Goal: Check status

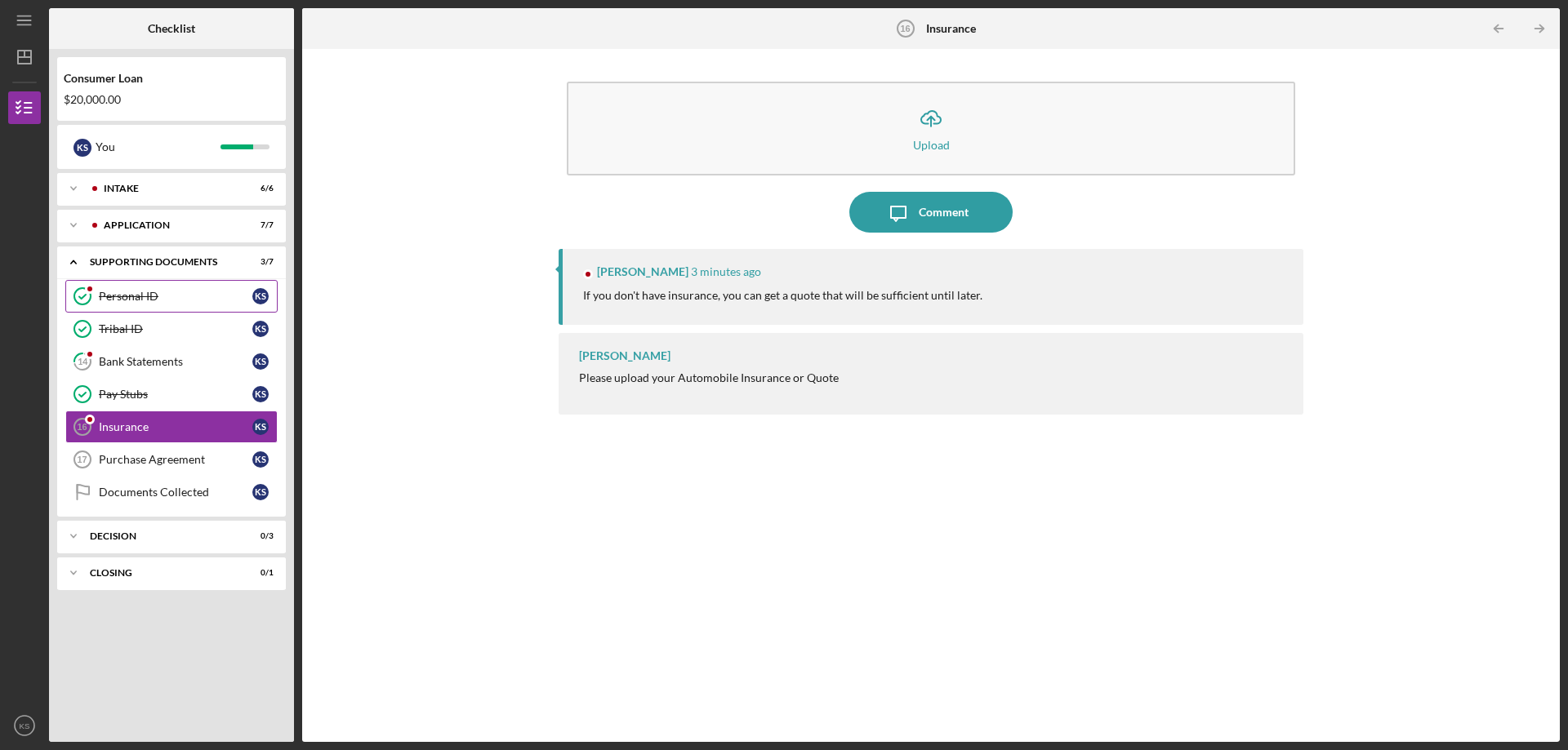
click at [147, 300] on div "Personal ID" at bounding box center [175, 296] width 153 height 13
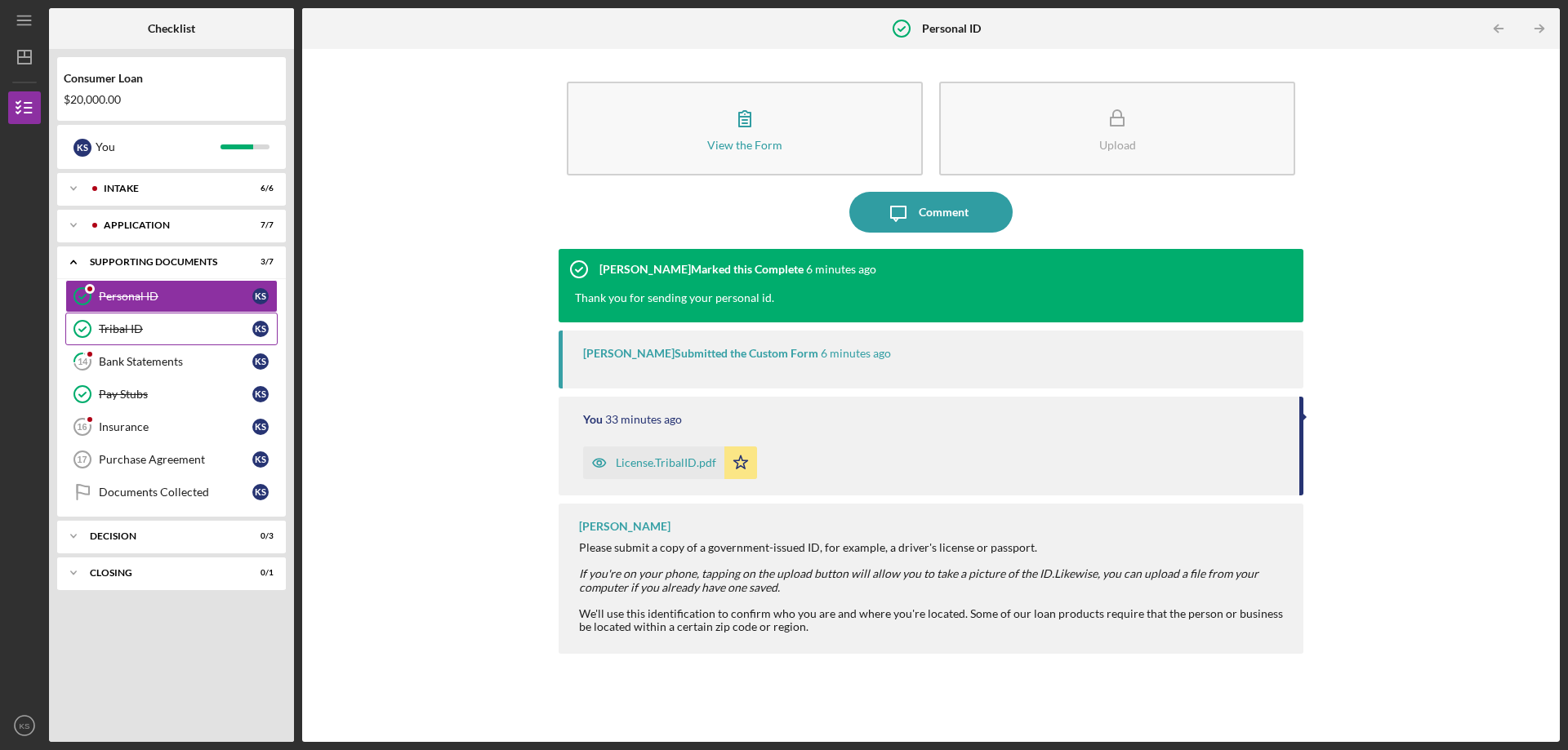
click at [152, 325] on div "Tribal ID" at bounding box center [175, 329] width 153 height 13
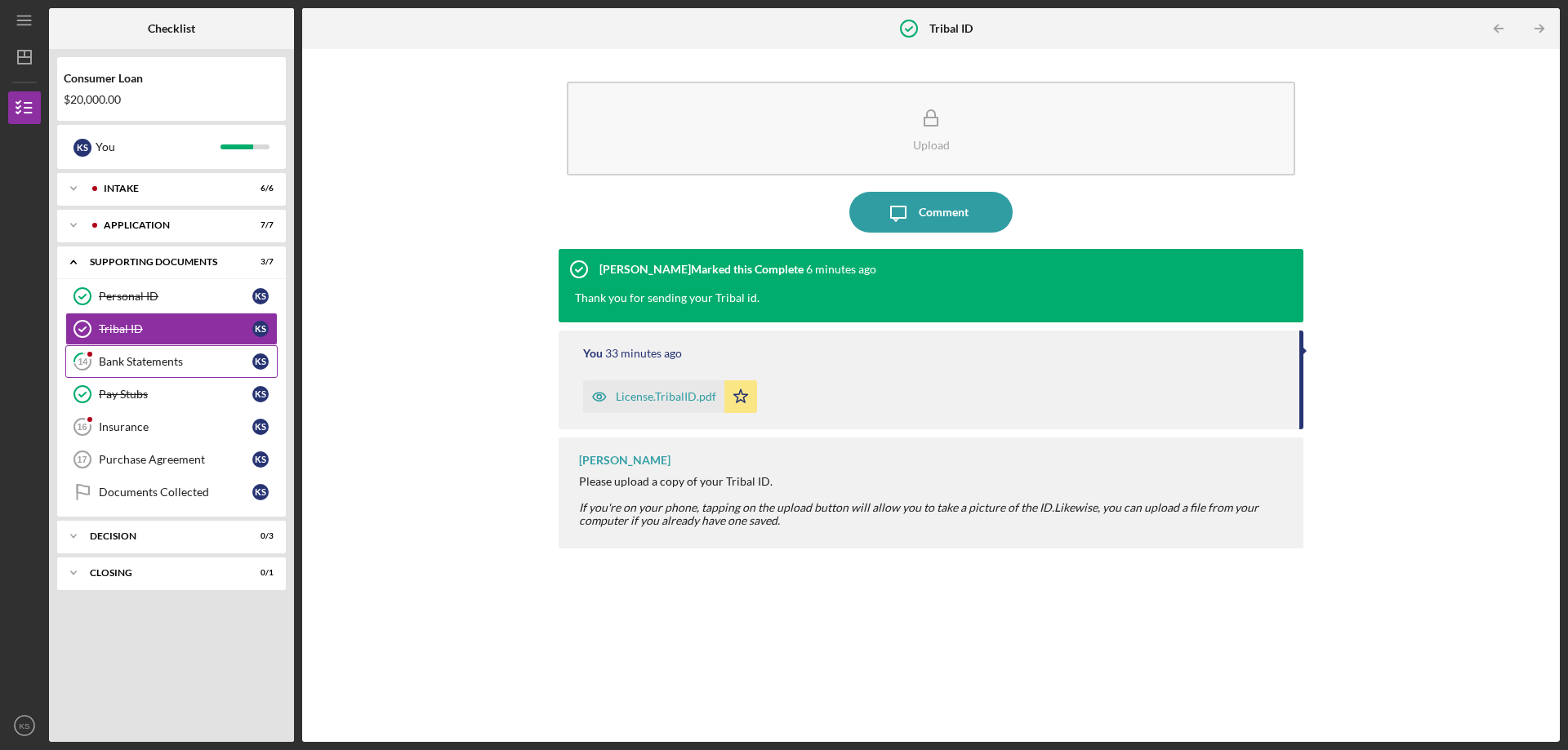
click at [168, 356] on div "Bank Statements" at bounding box center [175, 362] width 153 height 13
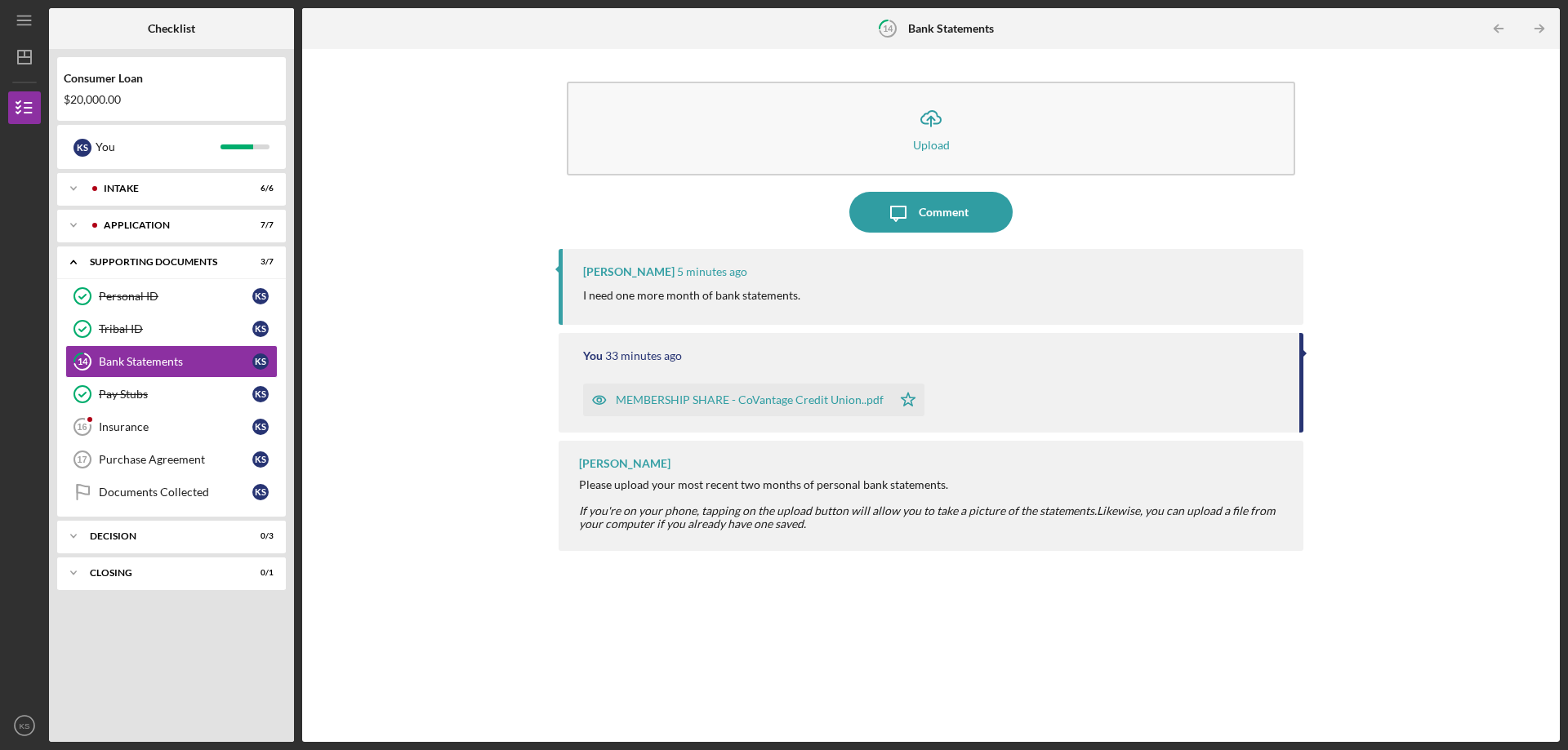
click at [694, 395] on div "MEMBERSHIP SHARE - CoVantage Credit Union..pdf" at bounding box center [750, 400] width 268 height 13
